Goal: Task Accomplishment & Management: Manage account settings

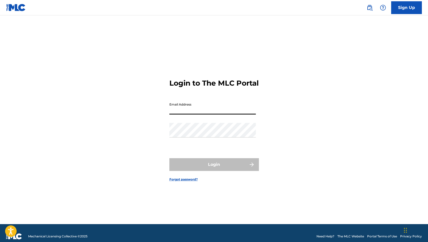
type input "[EMAIL_ADDRESS][DOMAIN_NAME]"
click at [214, 169] on button "Login" at bounding box center [214, 164] width 90 height 13
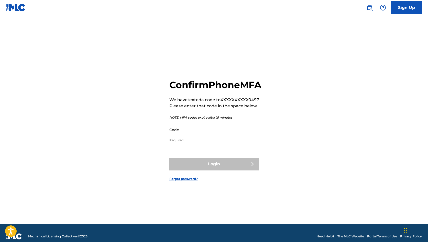
click at [204, 137] on input "Code" at bounding box center [212, 130] width 87 height 15
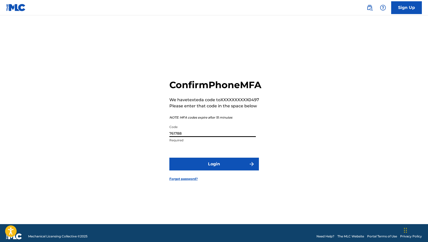
type input "761788"
click at [217, 171] on button "Login" at bounding box center [214, 164] width 90 height 13
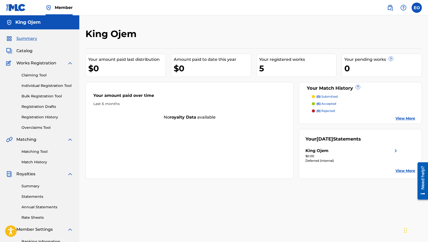
click at [422, 175] on div "Need help?" at bounding box center [423, 178] width 7 height 24
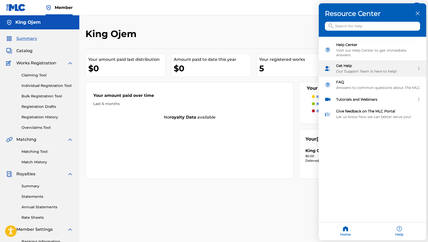
click at [364, 69] on div "Our Support Team is here to help!" at bounding box center [375, 71] width 79 height 5
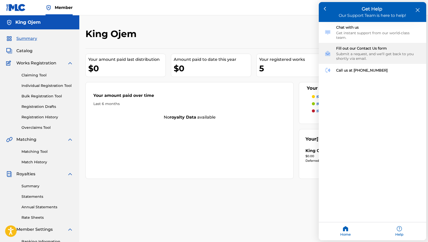
click at [354, 52] on div "Submit a request, and we'll get back to you shortly via email." at bounding box center [378, 56] width 84 height 9
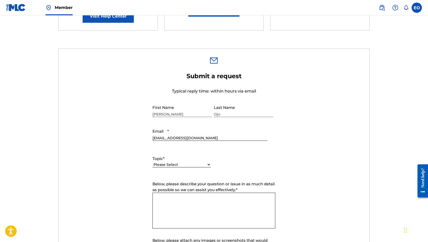
scroll to position [129, 0]
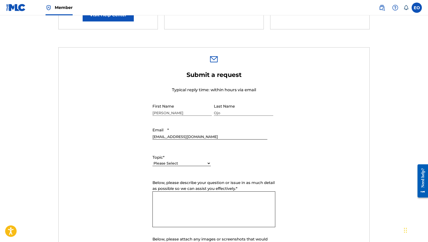
select select "I need help with managing my catalog"
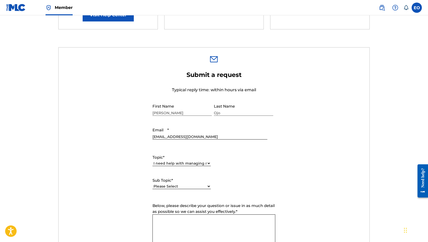
select select "I need help with the Claiming Tool"
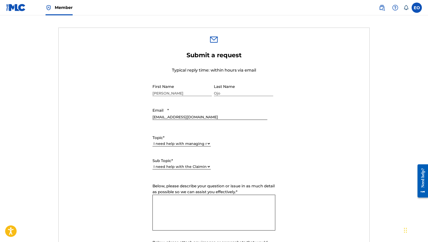
scroll to position [160, 0]
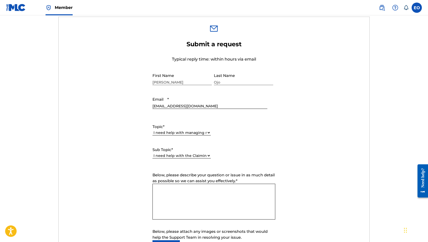
click at [171, 189] on textarea "Below, please describe your question or issue in as much detail as possible so …" at bounding box center [214, 202] width 123 height 36
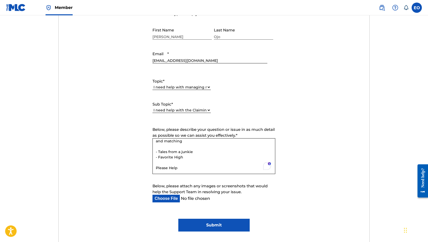
scroll to position [210, 0]
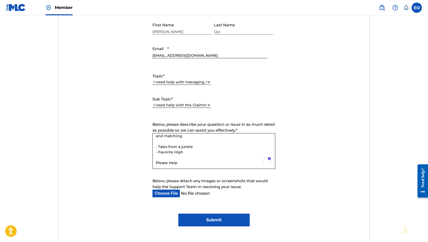
type textarea "Hello Team, I am unable to find two of my records for claiming and matching - T…"
click at [195, 219] on input "Submit" at bounding box center [213, 220] width 71 height 13
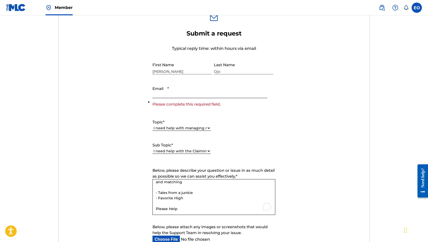
scroll to position [159, 0]
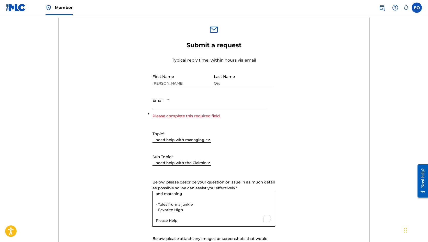
click at [164, 105] on input "Email *" at bounding box center [210, 102] width 115 height 15
type input "[EMAIL_ADDRESS][DOMAIN_NAME]"
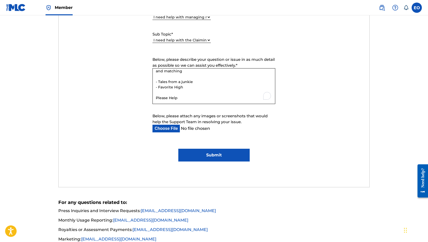
scroll to position [310, 0]
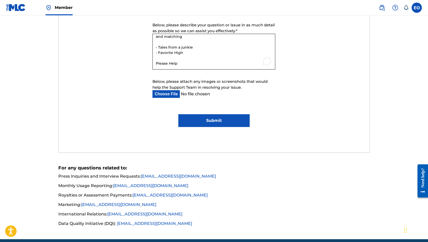
click at [191, 125] on input "Submit" at bounding box center [213, 120] width 71 height 13
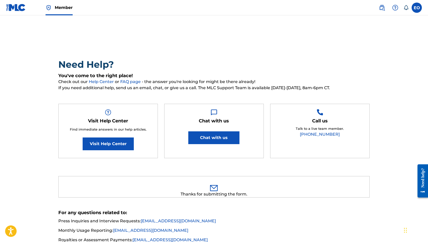
scroll to position [0, 0]
click at [13, 7] on img at bounding box center [16, 7] width 20 height 7
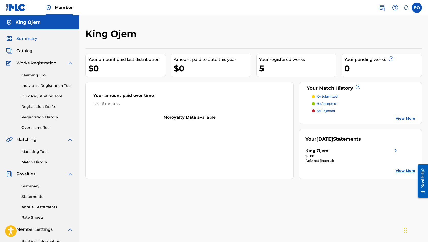
click at [26, 51] on span "Catalog" at bounding box center [24, 51] width 16 height 6
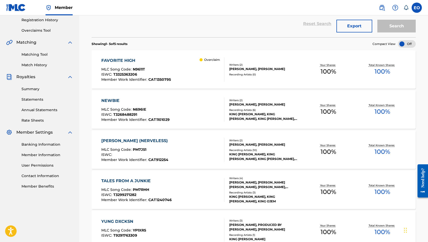
scroll to position [95, 0]
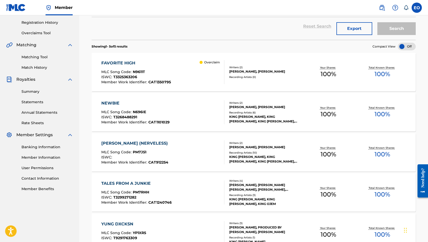
click at [199, 74] on div "FAVORITE HIGH MLC Song Code : N9611T ISWC : T3325363206 Member Work Identifier …" at bounding box center [162, 72] width 123 height 24
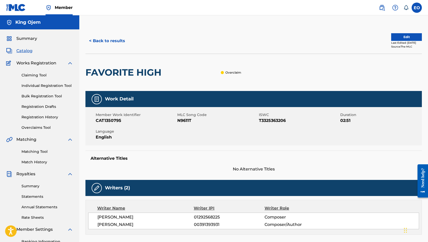
click at [399, 38] on button "Edit" at bounding box center [406, 37] width 31 height 8
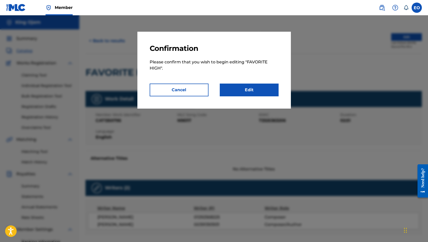
click at [266, 90] on link "Edit" at bounding box center [249, 90] width 59 height 13
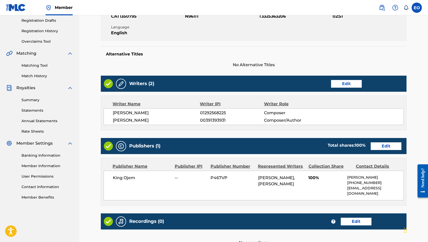
scroll to position [88, 0]
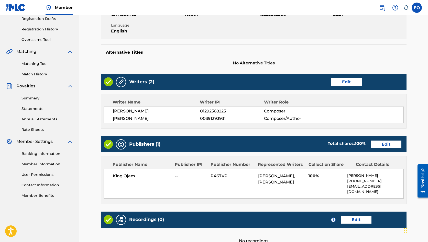
click at [379, 143] on link "Edit" at bounding box center [386, 145] width 31 height 8
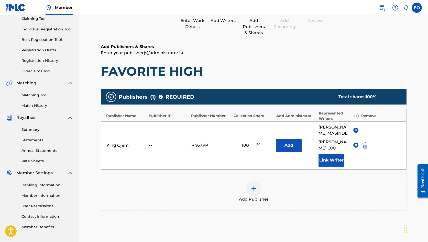
scroll to position [57, 0]
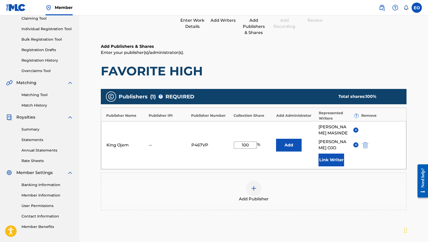
click at [249, 188] on div at bounding box center [253, 188] width 15 height 15
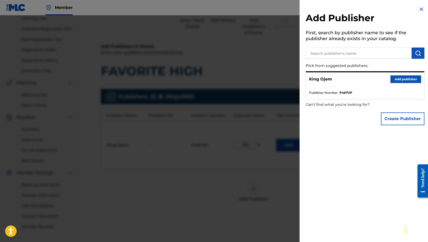
click at [317, 56] on input "text" at bounding box center [359, 53] width 106 height 11
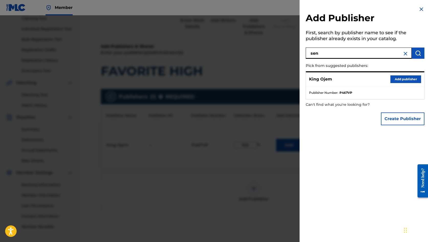
type input "sen"
click at [418, 10] on img at bounding box center [421, 9] width 6 height 6
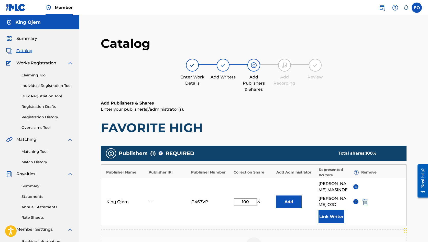
scroll to position [0, 0]
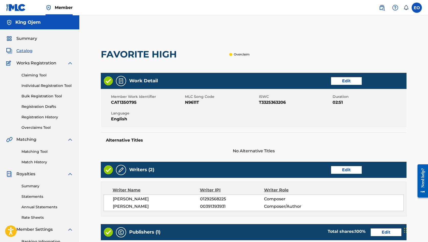
scroll to position [0, 0]
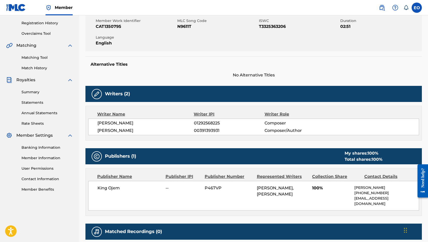
scroll to position [100, 0]
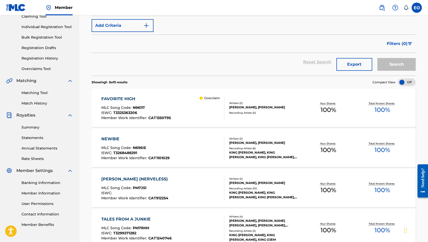
scroll to position [58, 0]
